Goal: Check status: Check status

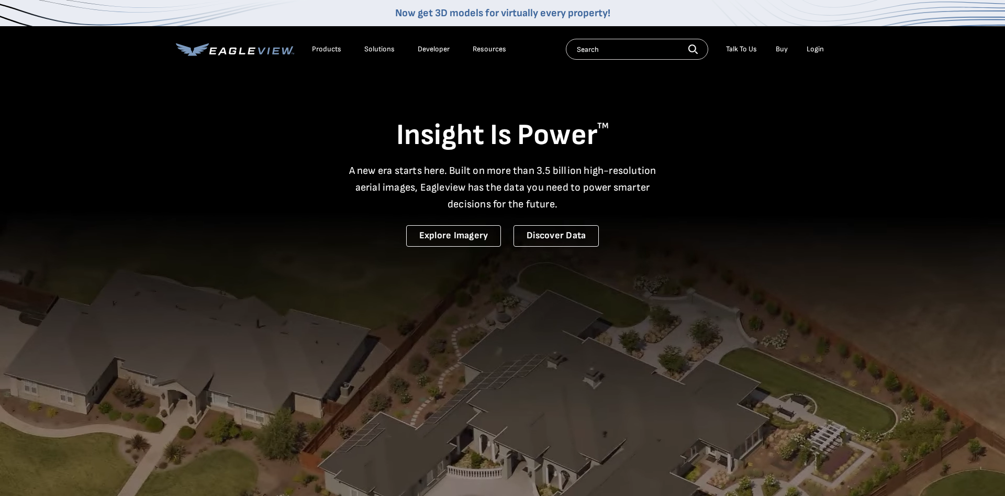
click at [815, 47] on div "Login" at bounding box center [815, 49] width 17 height 9
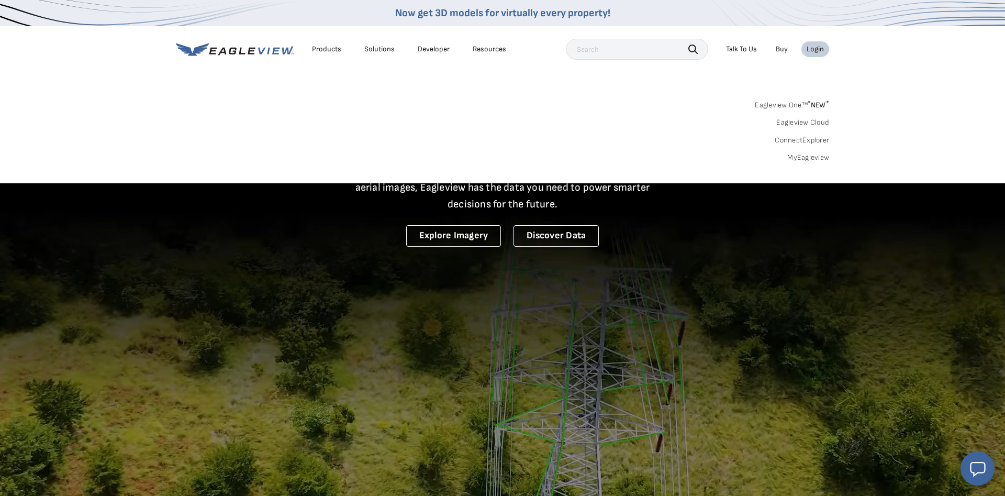
click at [806, 157] on link "MyEagleview" at bounding box center [808, 157] width 42 height 9
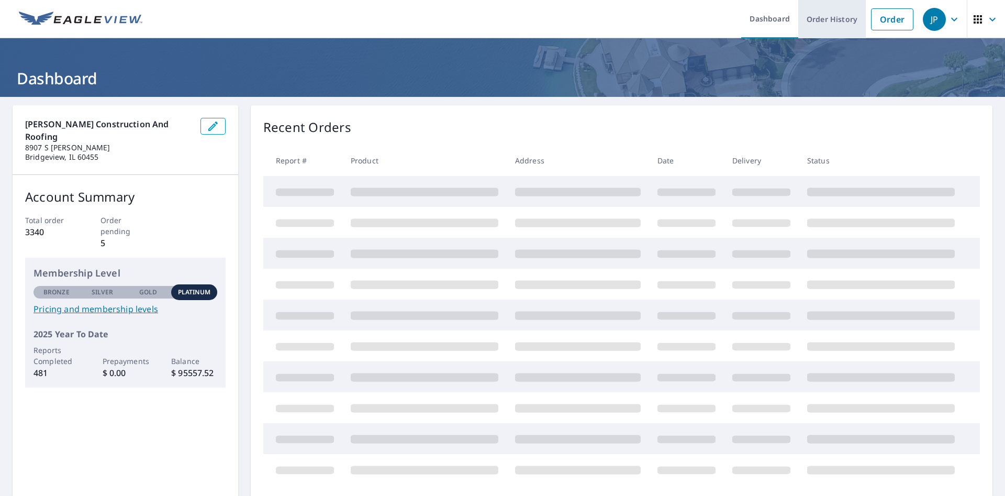
click at [841, 20] on link "Order History" at bounding box center [832, 19] width 68 height 38
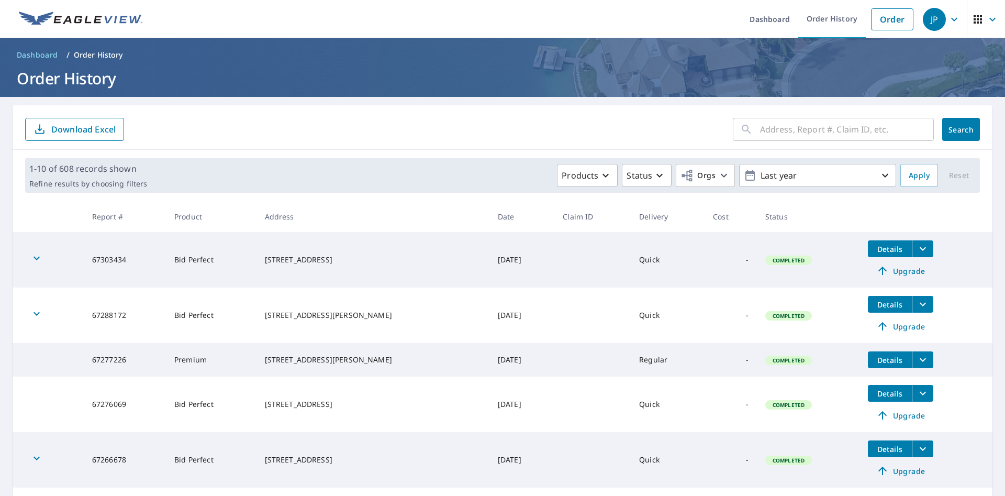
click at [779, 127] on input "text" at bounding box center [847, 129] width 174 height 29
type input "613 Farmview Rd"
click button "Search" at bounding box center [961, 129] width 38 height 23
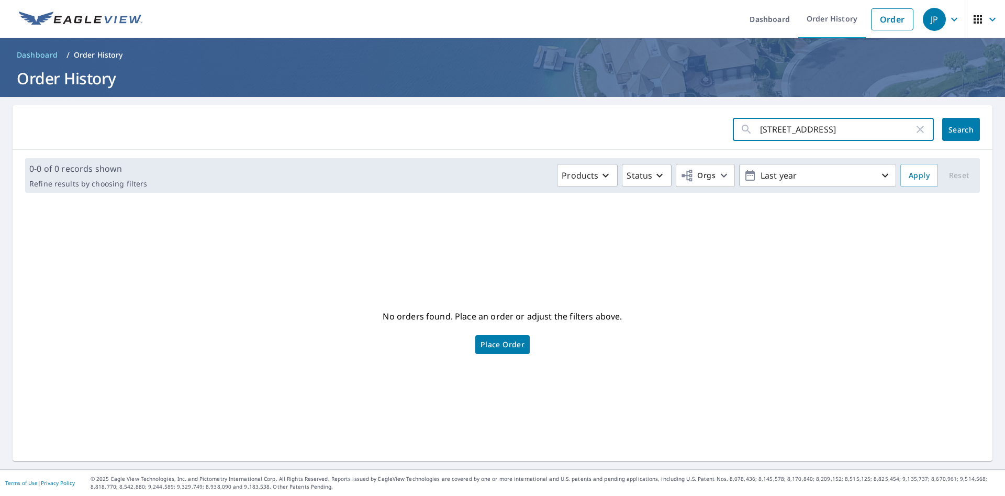
click at [845, 135] on input "613 Farmview Rd" at bounding box center [837, 129] width 154 height 29
drag, startPoint x: 856, startPoint y: 135, endPoint x: 729, endPoint y: 143, distance: 127.0
click at [760, 143] on input "613 Farmview Rd" at bounding box center [837, 129] width 154 height 29
click button "Search" at bounding box center [961, 129] width 38 height 23
click at [846, 132] on input "613 Farmview Rd" at bounding box center [837, 129] width 154 height 29
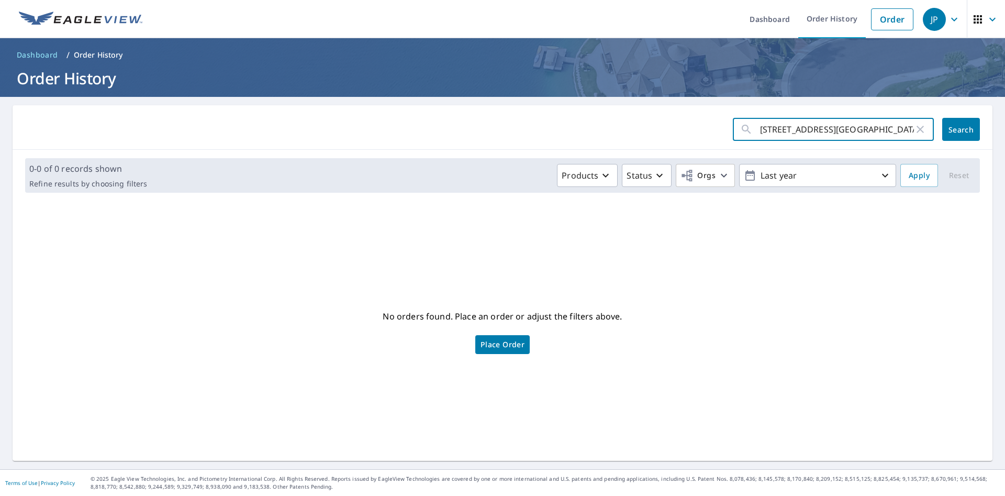
type input "613 Farmview Rd university park"
click button "Search" at bounding box center [961, 129] width 38 height 23
